Goal: Transaction & Acquisition: Purchase product/service

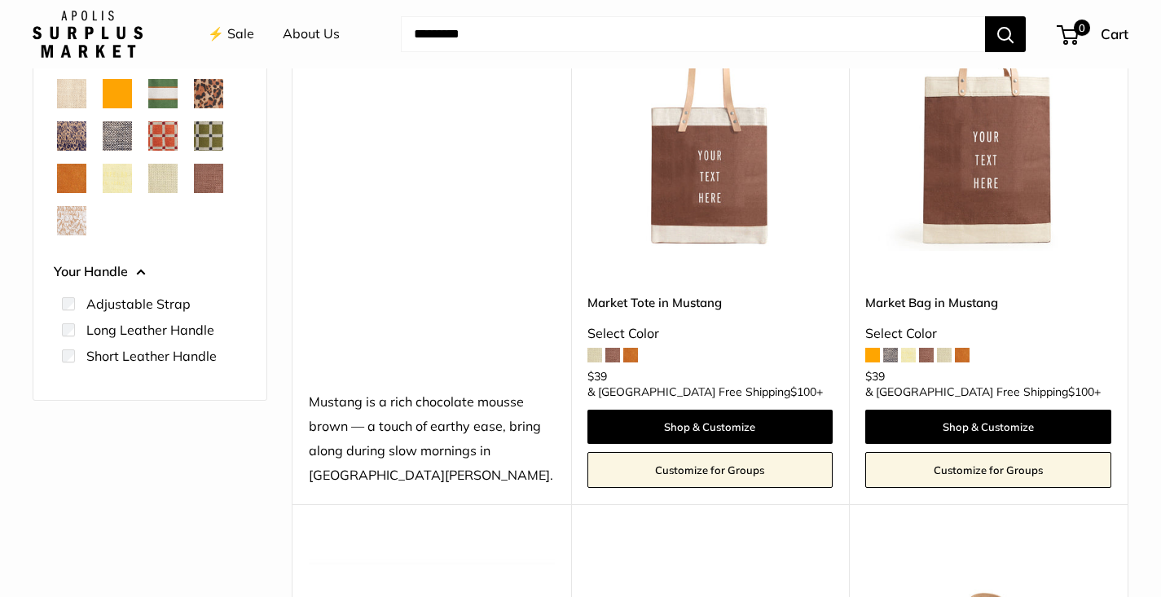
scroll to position [280, 0]
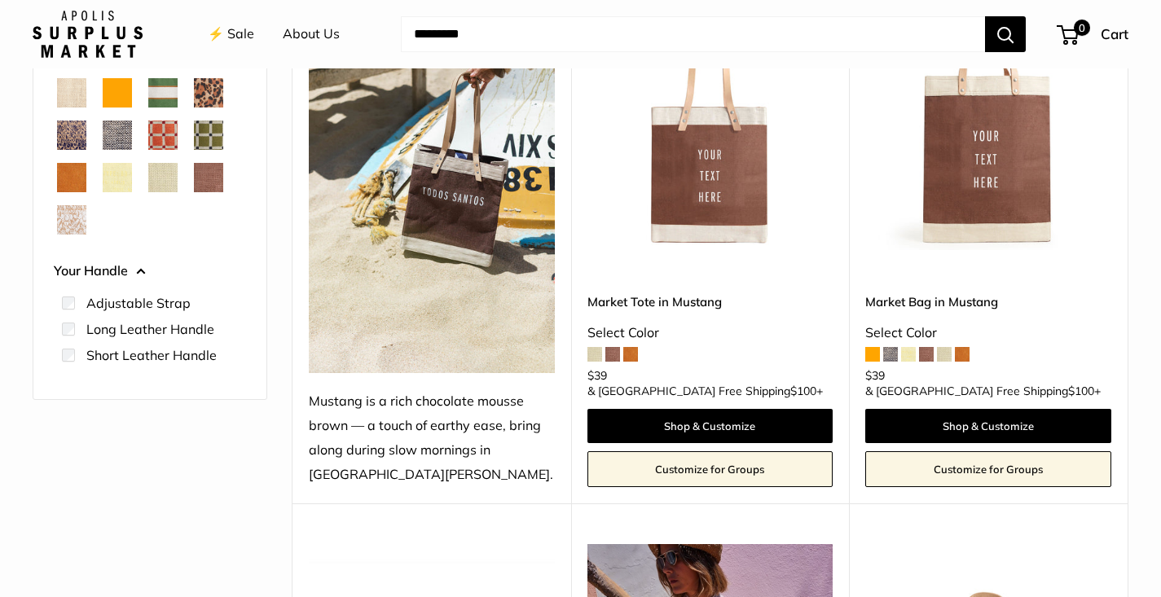
click at [167, 95] on span "Court Green" at bounding box center [162, 92] width 29 height 29
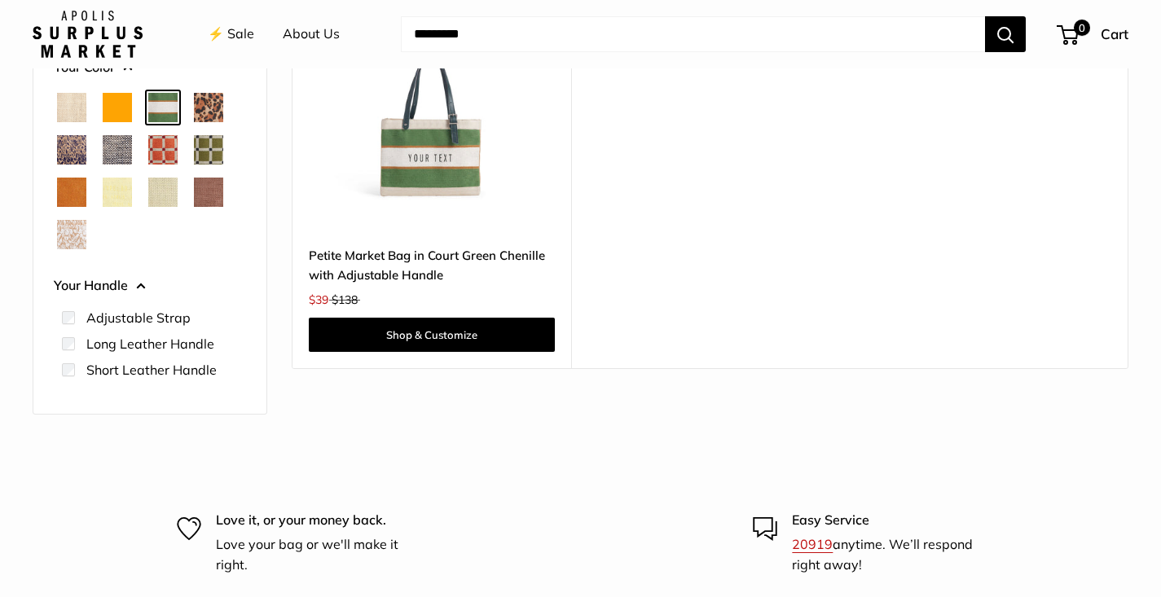
scroll to position [296, 0]
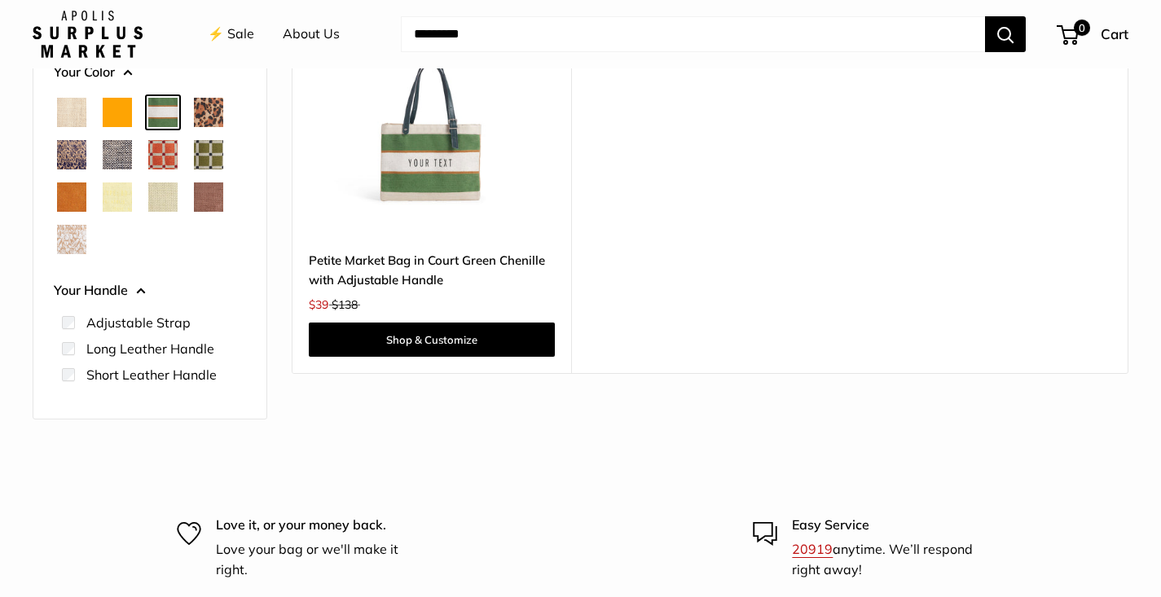
click at [117, 153] on span "Chambray" at bounding box center [117, 154] width 29 height 29
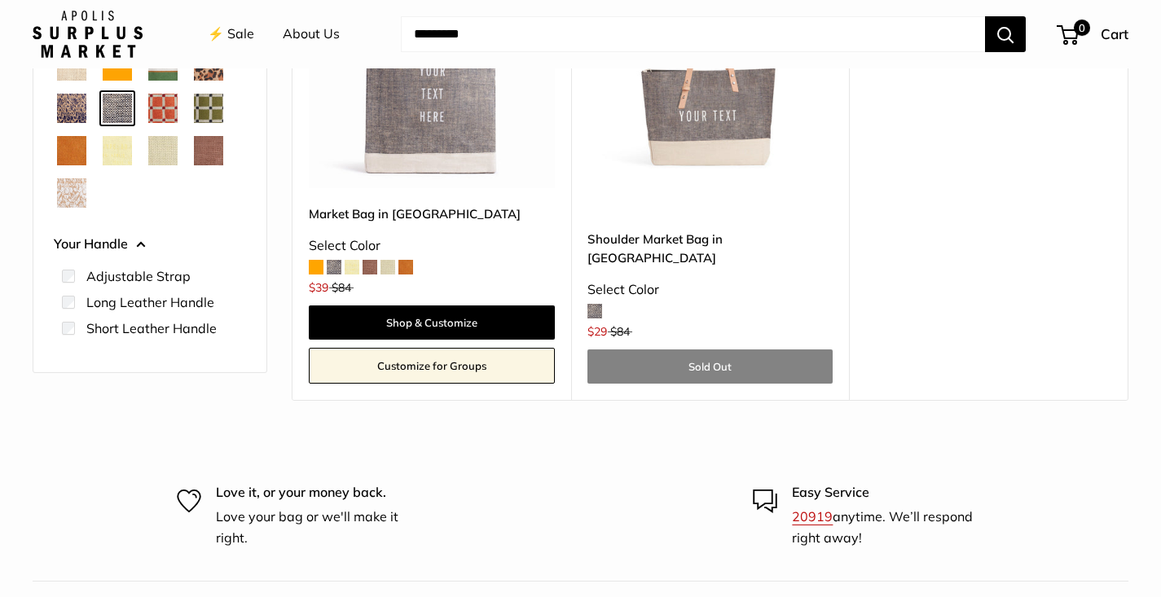
scroll to position [341, 0]
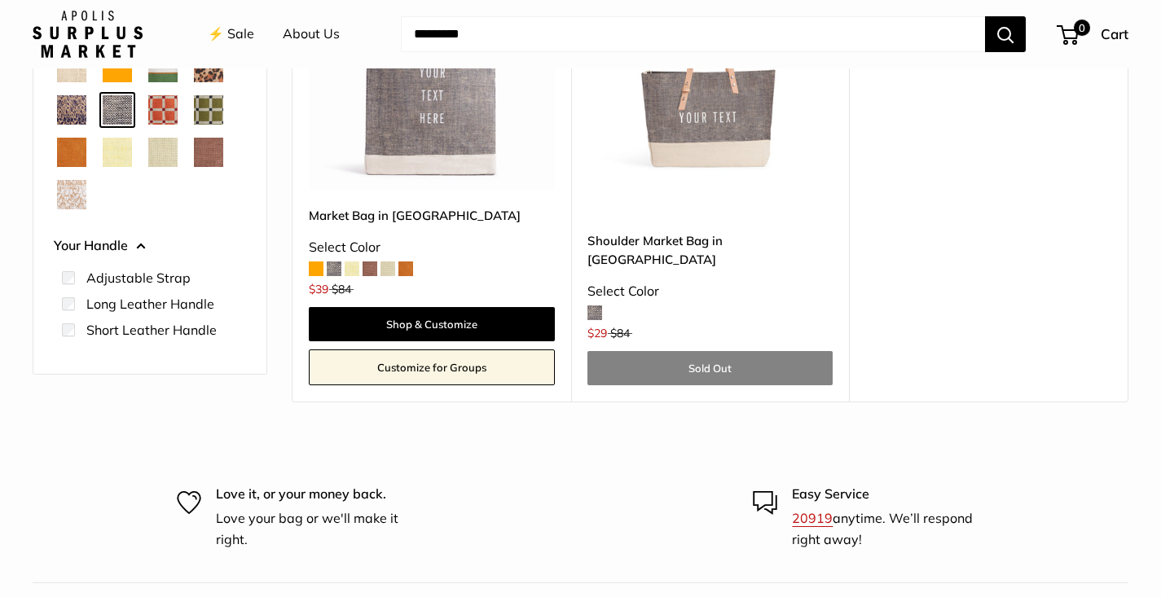
click at [79, 195] on span "White Porcelain" at bounding box center [71, 194] width 29 height 29
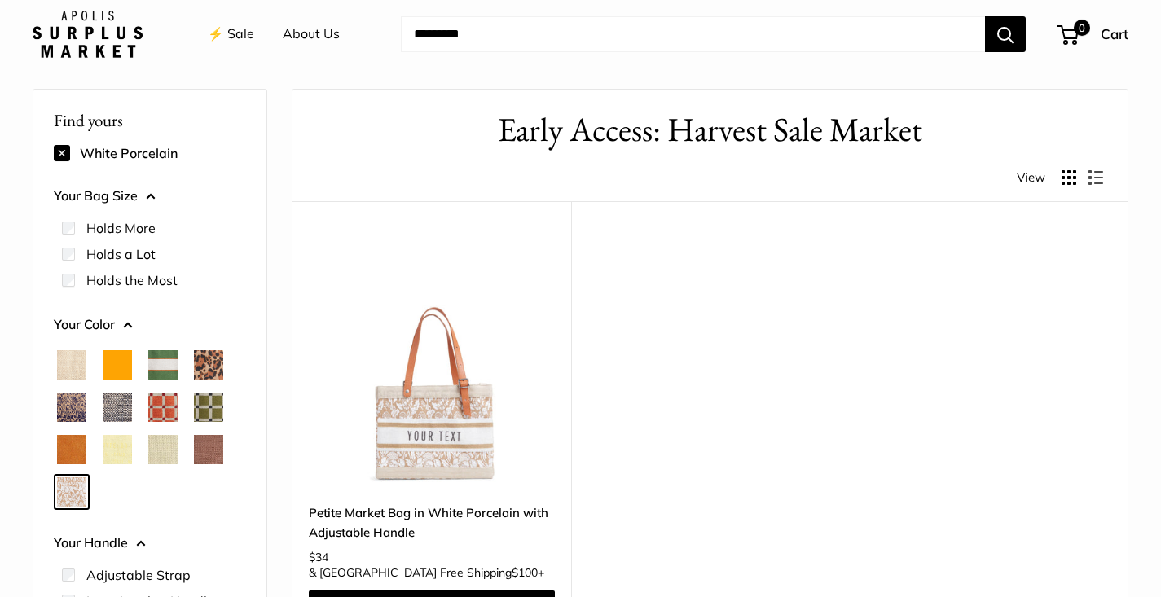
scroll to position [43, 0]
click at [112, 368] on span "Orange" at bounding box center [117, 364] width 29 height 29
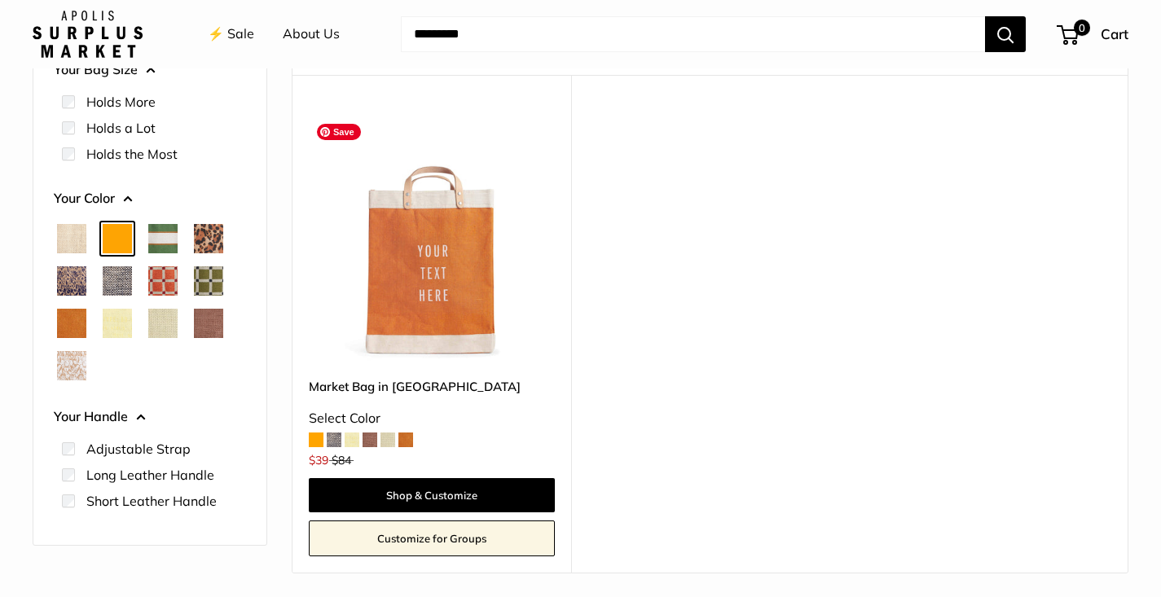
scroll to position [292, 0]
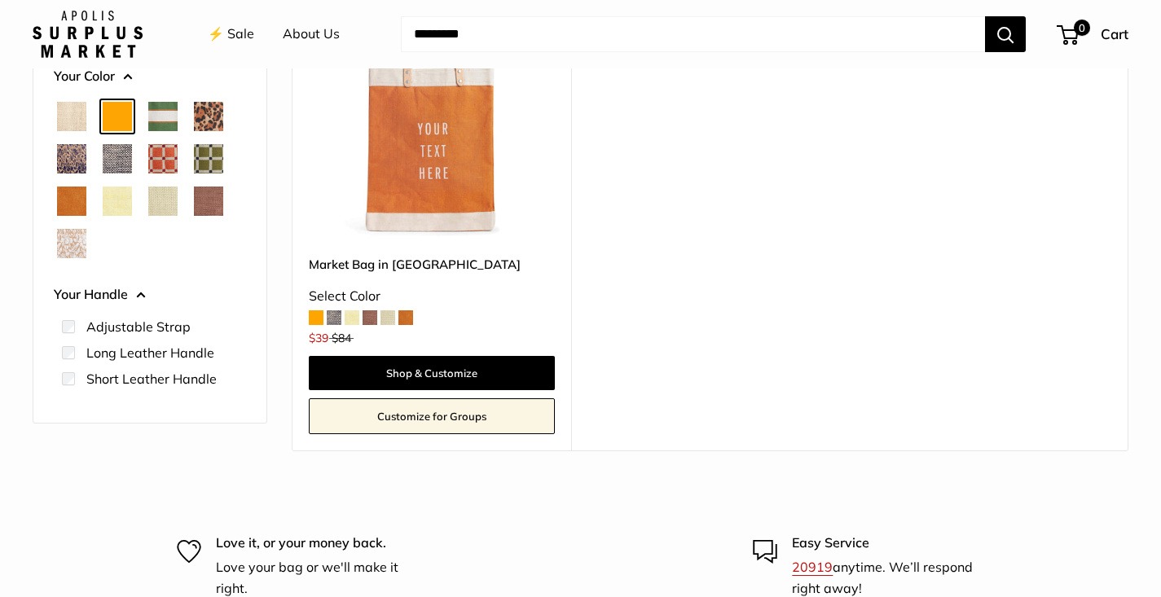
click at [114, 167] on span "Chambray" at bounding box center [117, 158] width 29 height 29
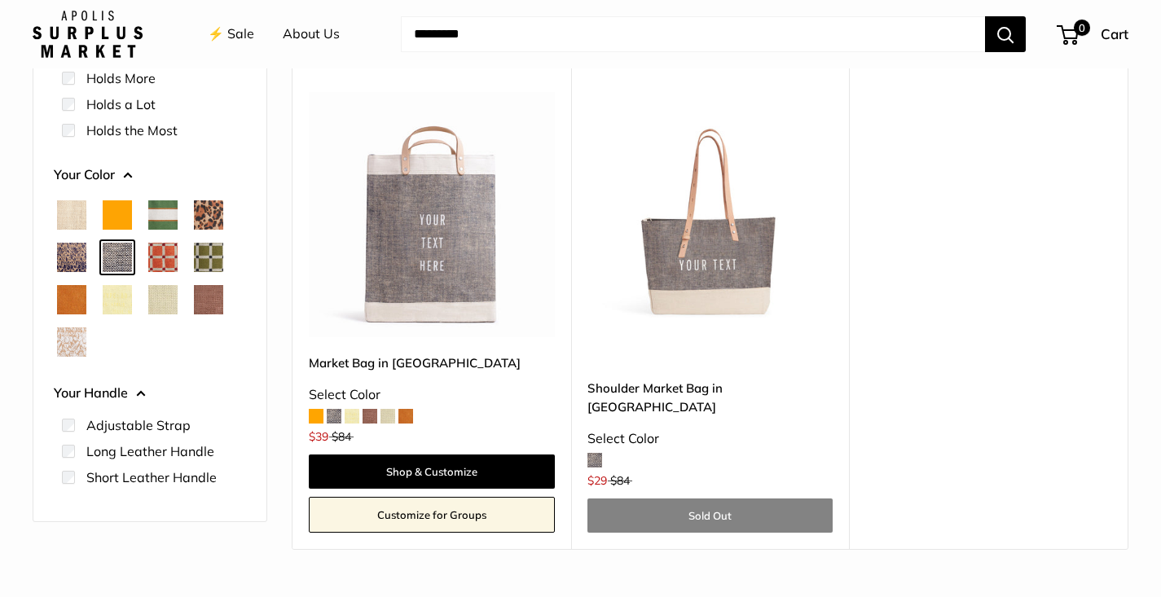
scroll to position [187, 0]
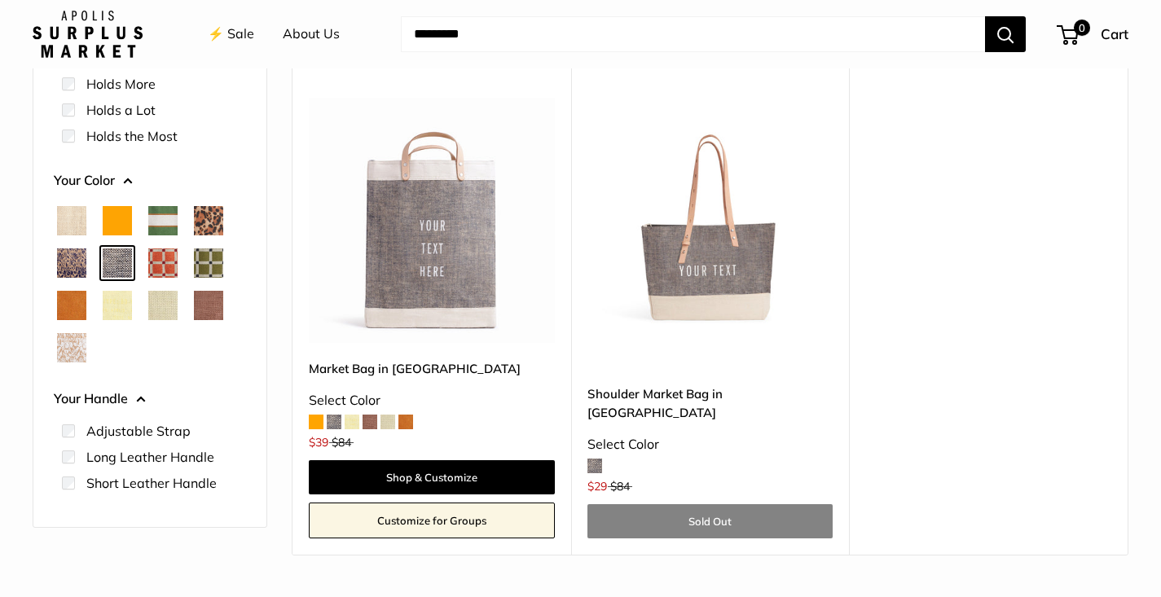
click at [169, 216] on span "Court Green" at bounding box center [162, 220] width 29 height 29
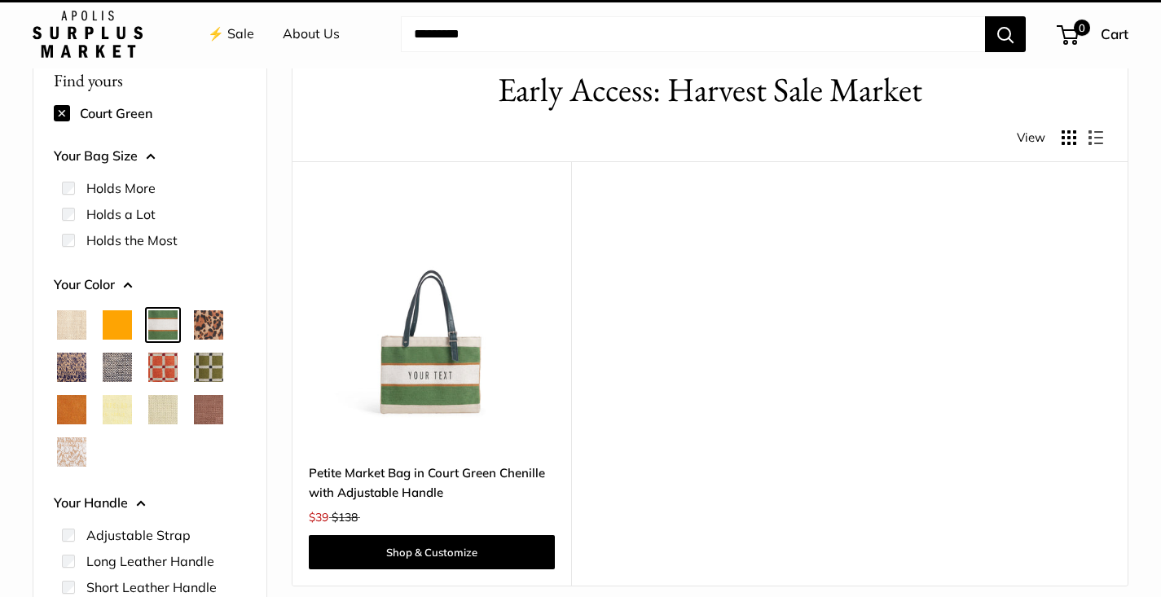
scroll to position [43, 0]
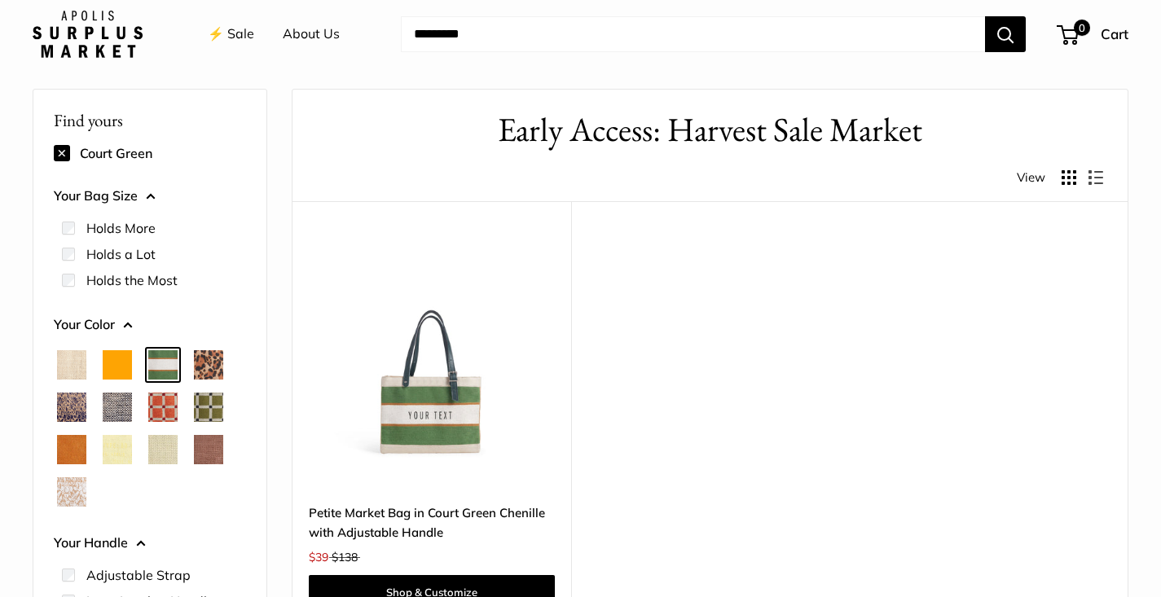
click at [202, 362] on span "Cheetah" at bounding box center [208, 364] width 29 height 29
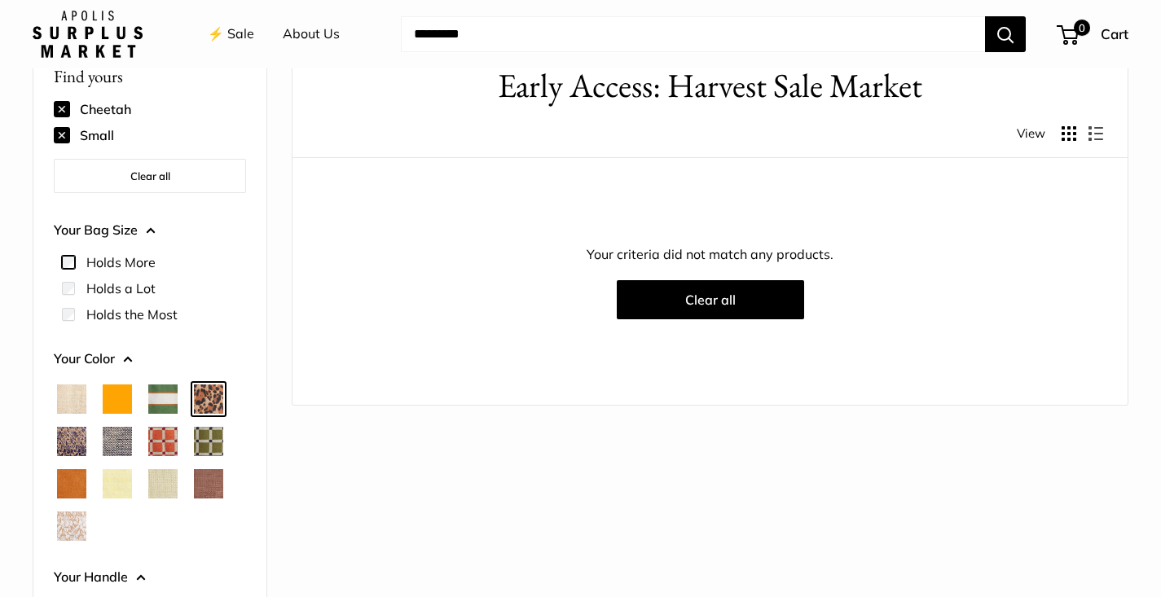
scroll to position [90, 0]
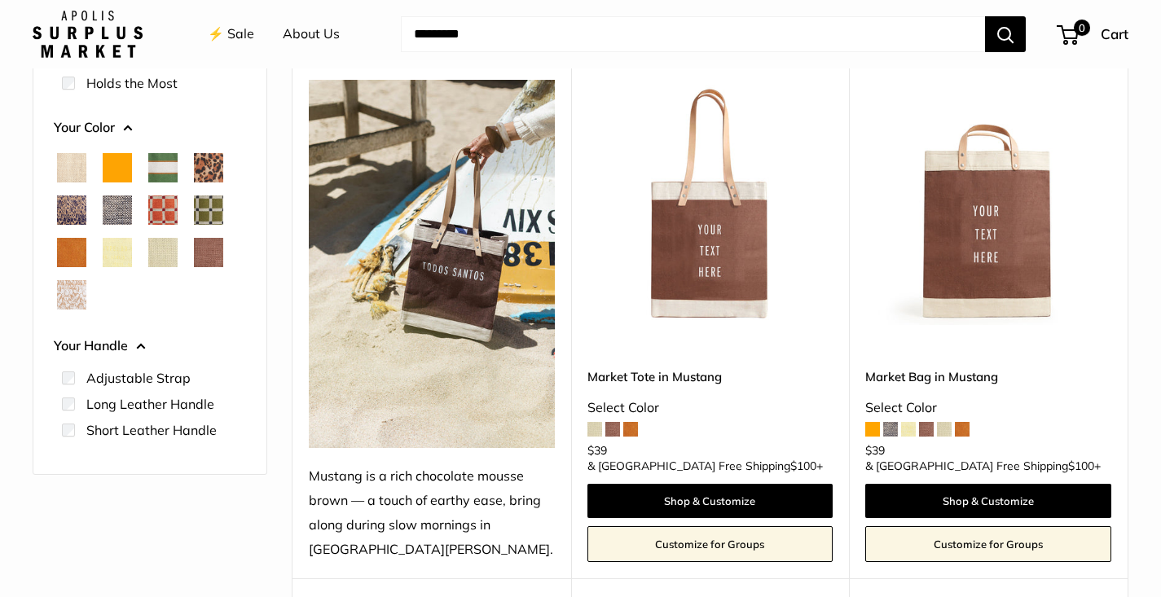
scroll to position [209, 0]
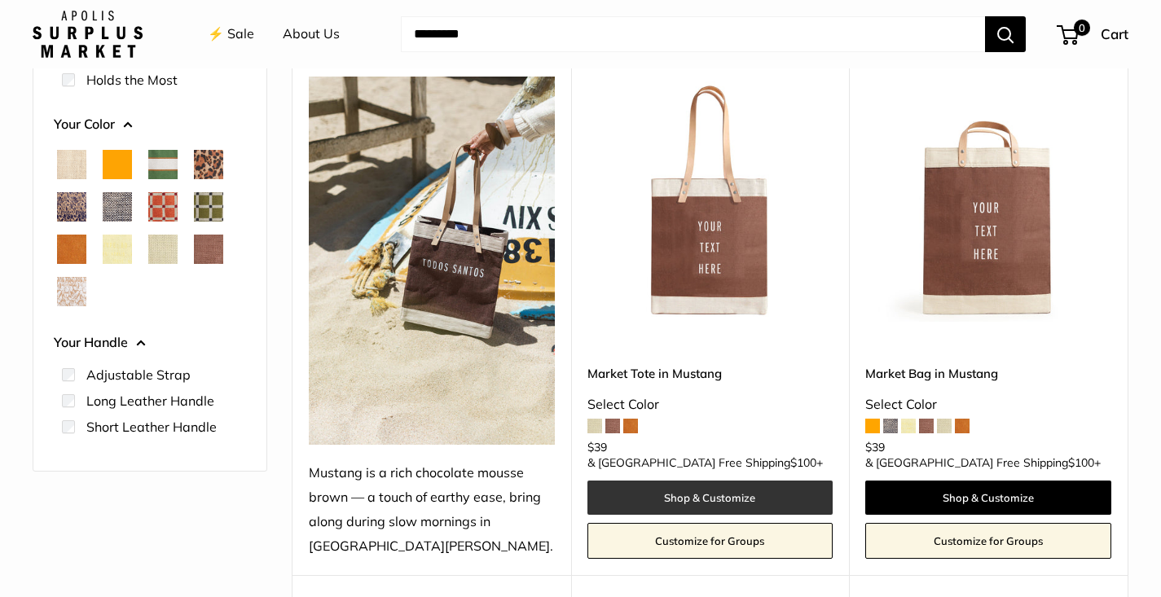
click at [707, 499] on link "Shop & Customize" at bounding box center [710, 498] width 246 height 34
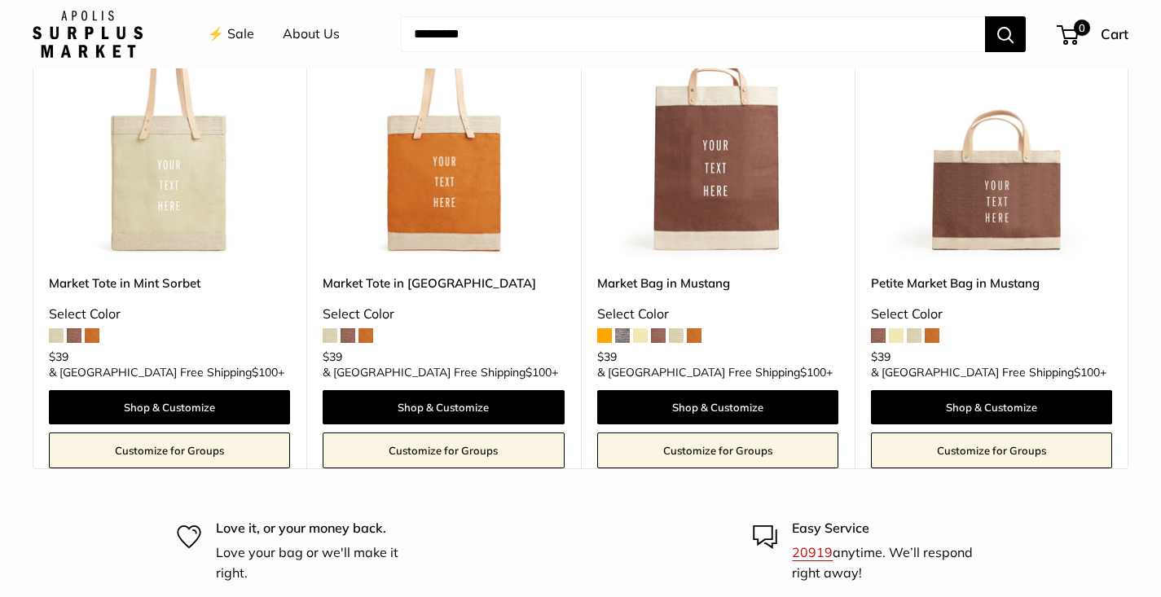
scroll to position [1586, 0]
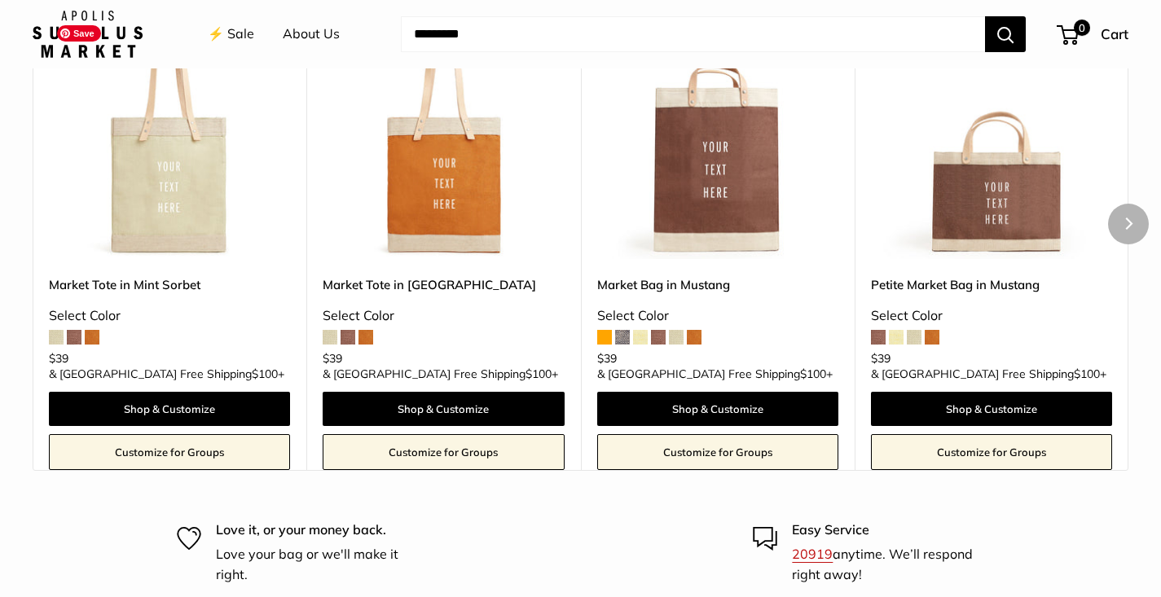
click at [0, 0] on img at bounding box center [0, 0] width 0 height 0
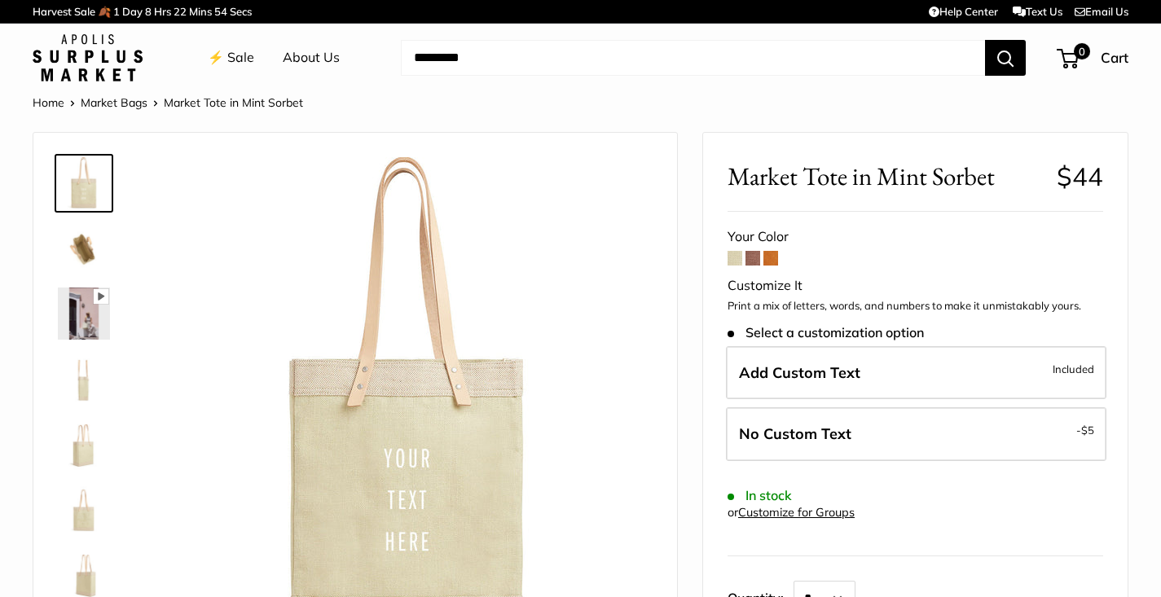
click at [454, 483] on img at bounding box center [408, 401] width 489 height 489
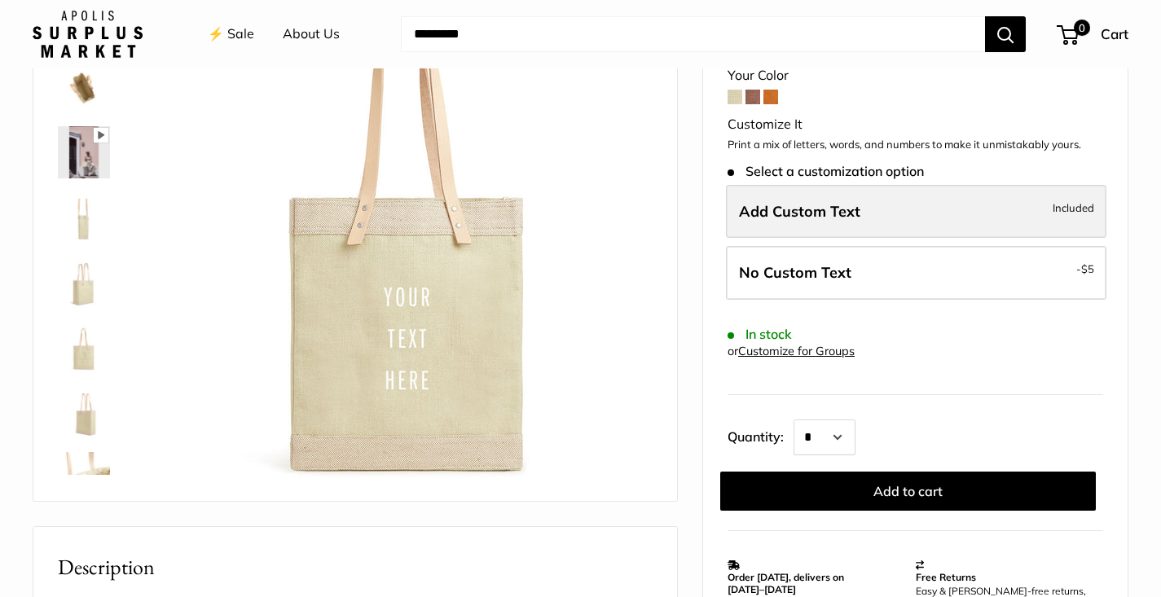
click at [911, 203] on label "Add Custom Text Included" at bounding box center [916, 212] width 381 height 54
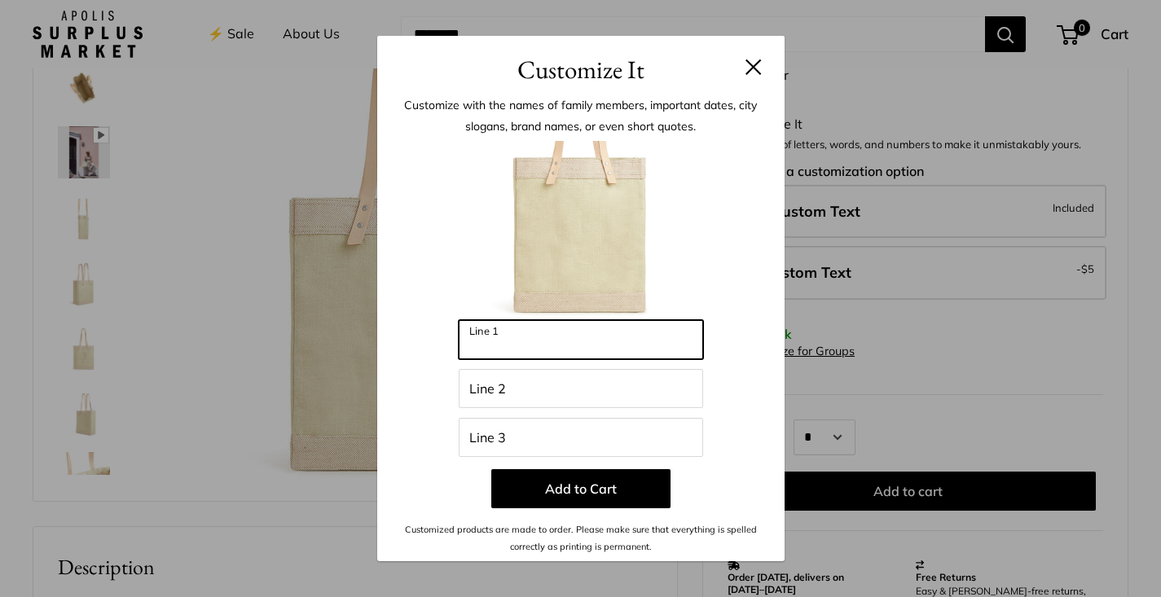
click at [562, 337] on input "Line 1" at bounding box center [581, 339] width 244 height 39
click at [234, 32] on div "Customize It Customize with the names of family members, important dates, city …" at bounding box center [580, 298] width 1161 height 597
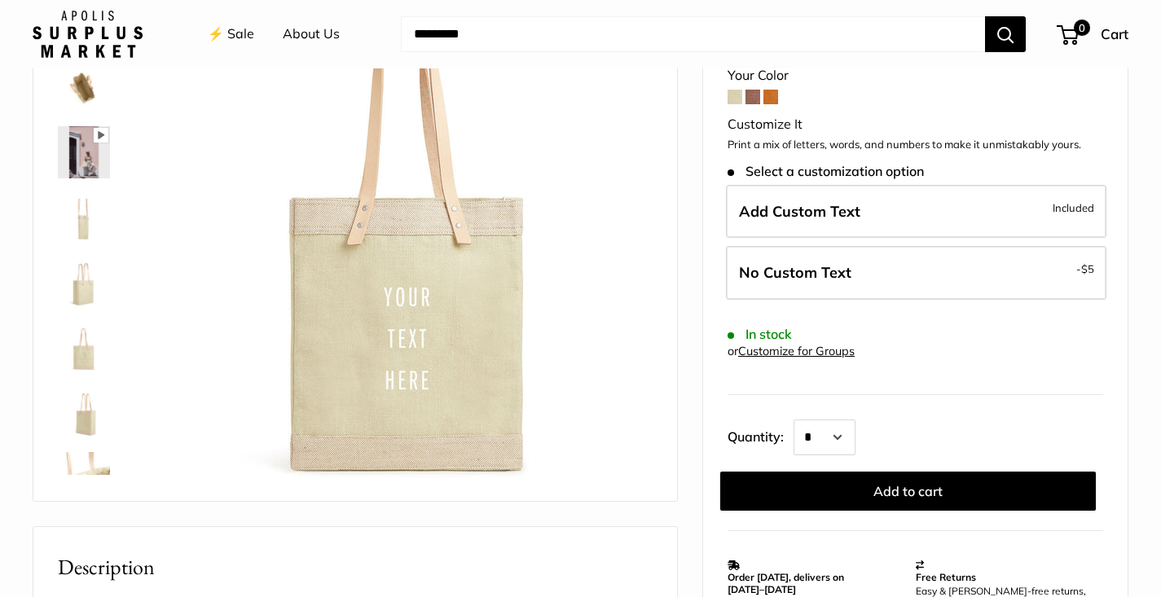
click at [234, 32] on link "⚡️ Sale" at bounding box center [231, 34] width 46 height 24
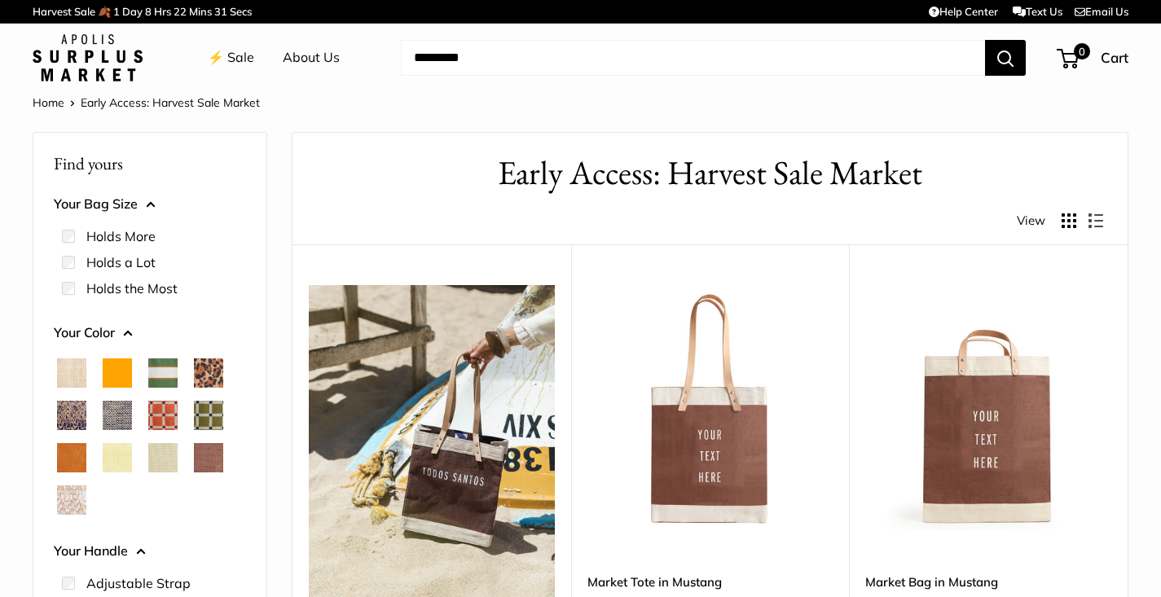
click at [214, 419] on span "Chenille Window Sage" at bounding box center [208, 415] width 29 height 29
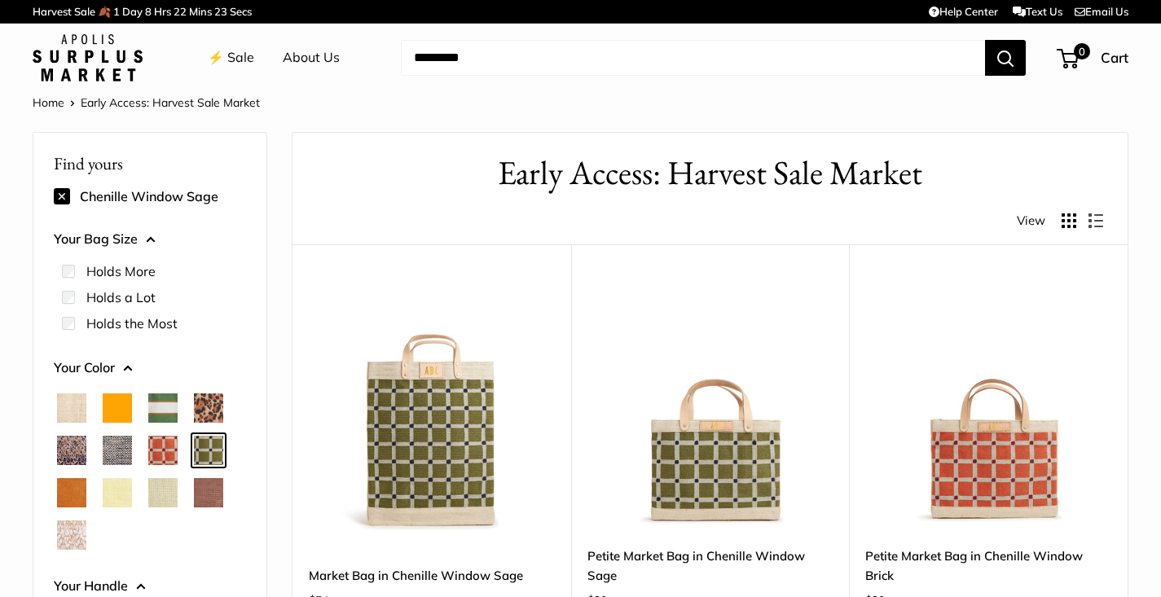
click at [110, 407] on span "Orange" at bounding box center [117, 408] width 29 height 29
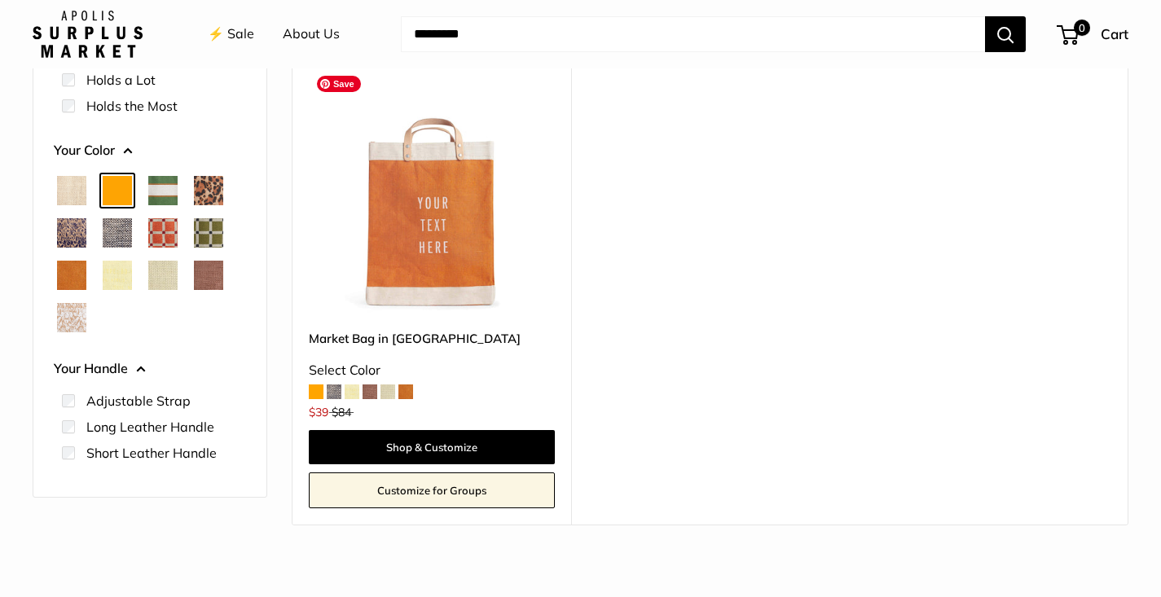
scroll to position [222, 0]
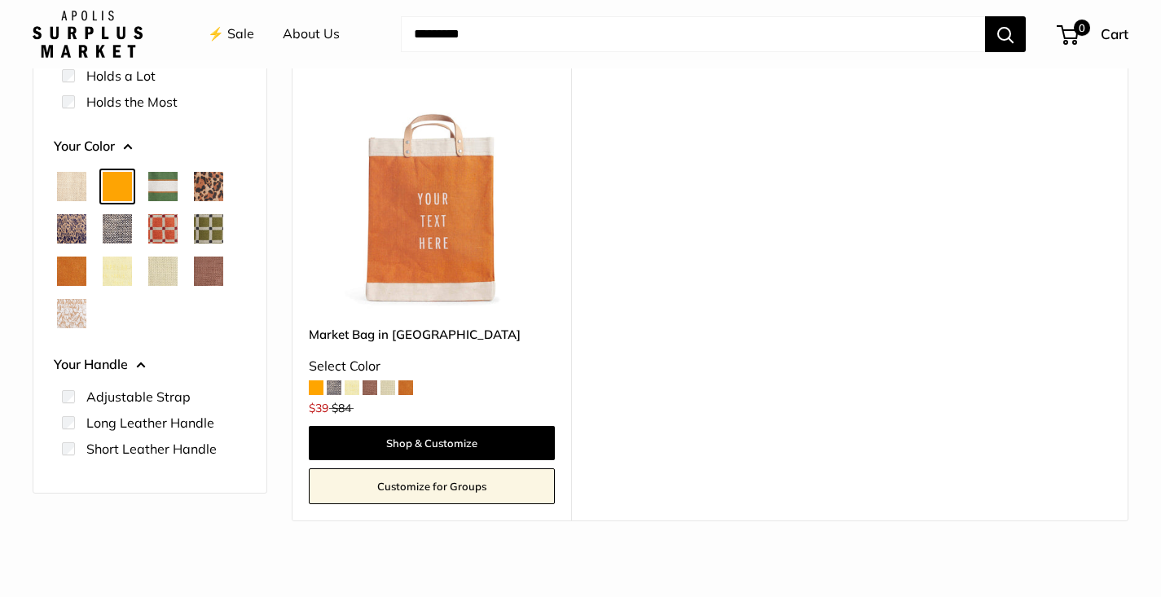
click at [315, 386] on span at bounding box center [316, 388] width 15 height 15
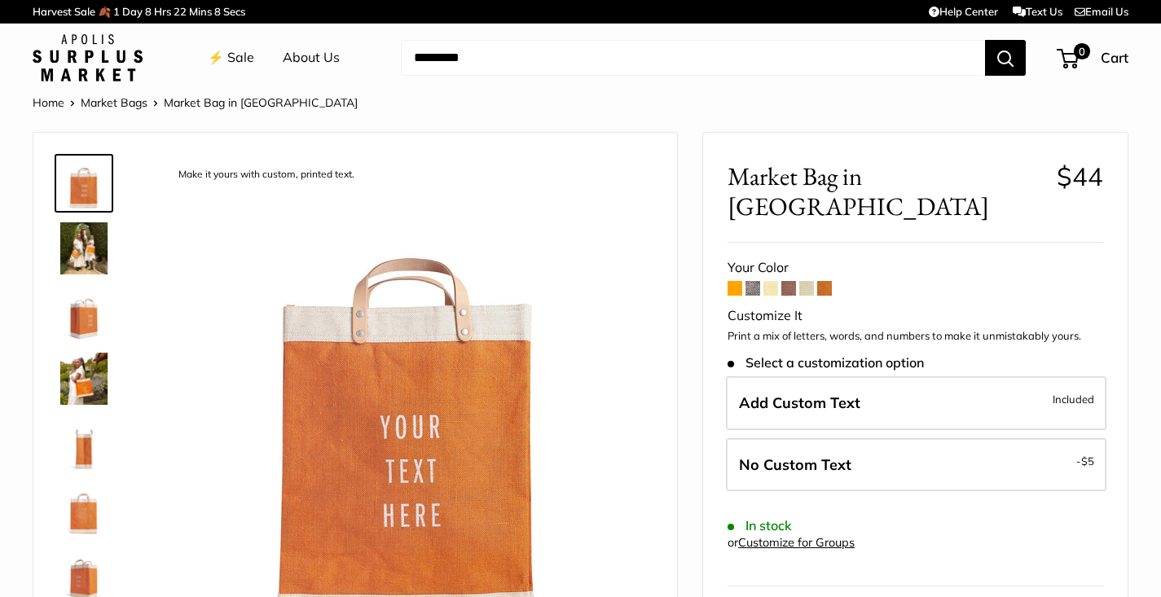
click at [415, 477] on img at bounding box center [408, 401] width 489 height 489
click at [82, 386] on img at bounding box center [84, 379] width 52 height 52
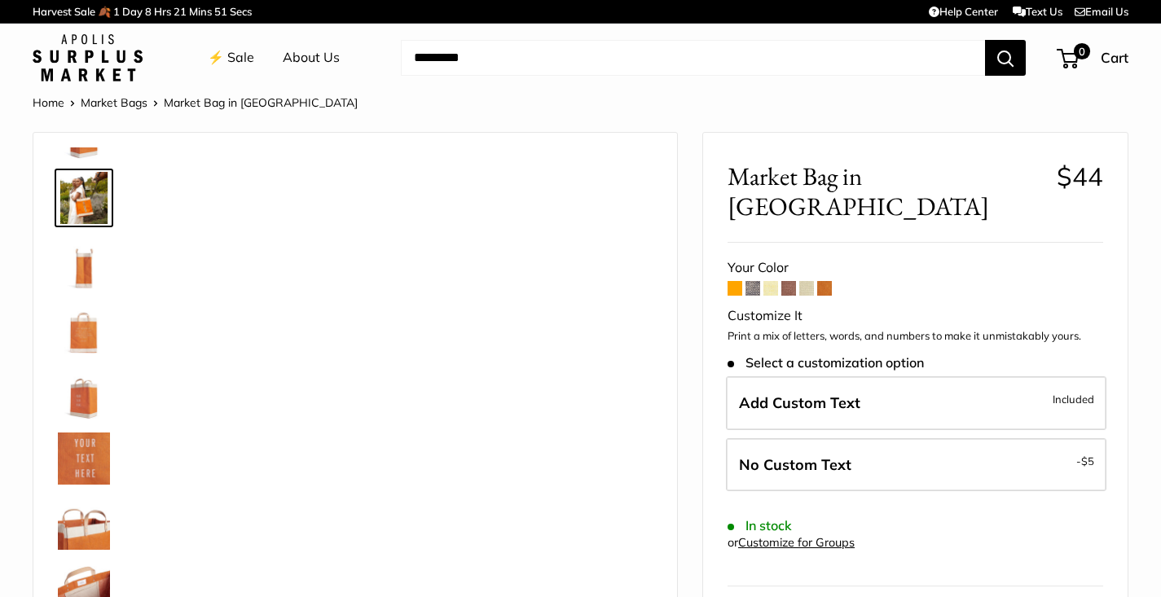
scroll to position [185, 0]
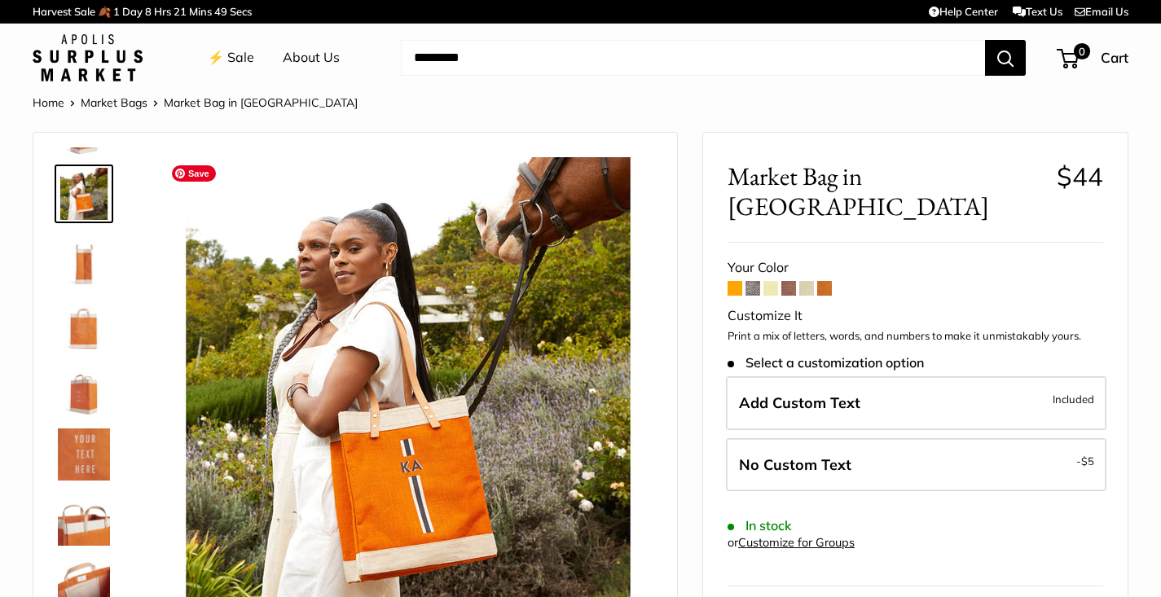
click at [413, 473] on img at bounding box center [408, 401] width 489 height 489
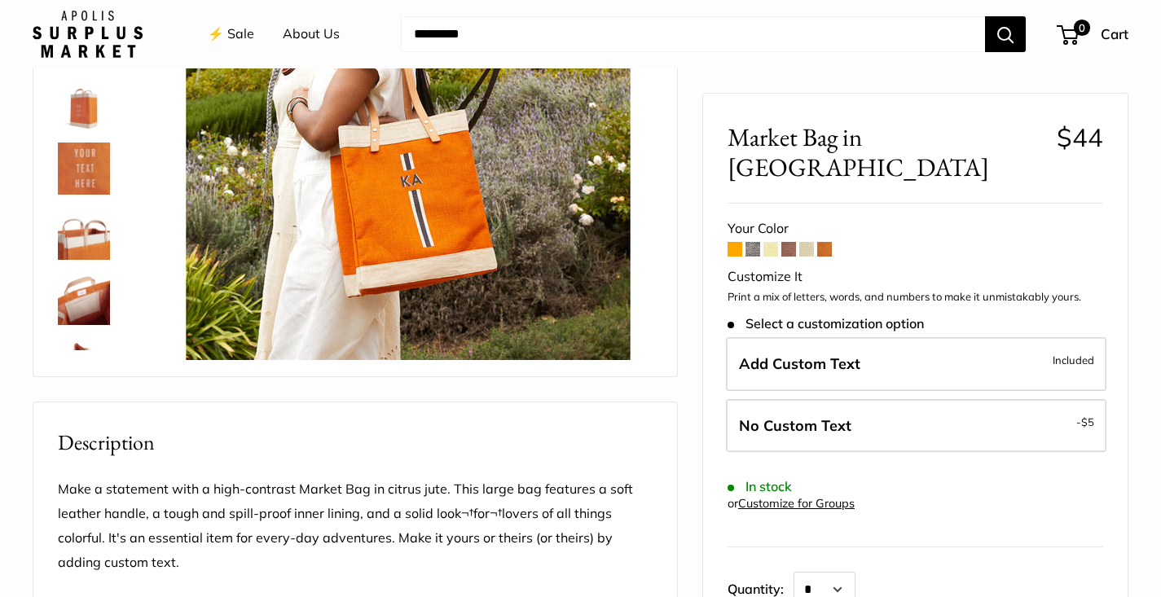
scroll to position [284, 0]
